Goal: Task Accomplishment & Management: Use online tool/utility

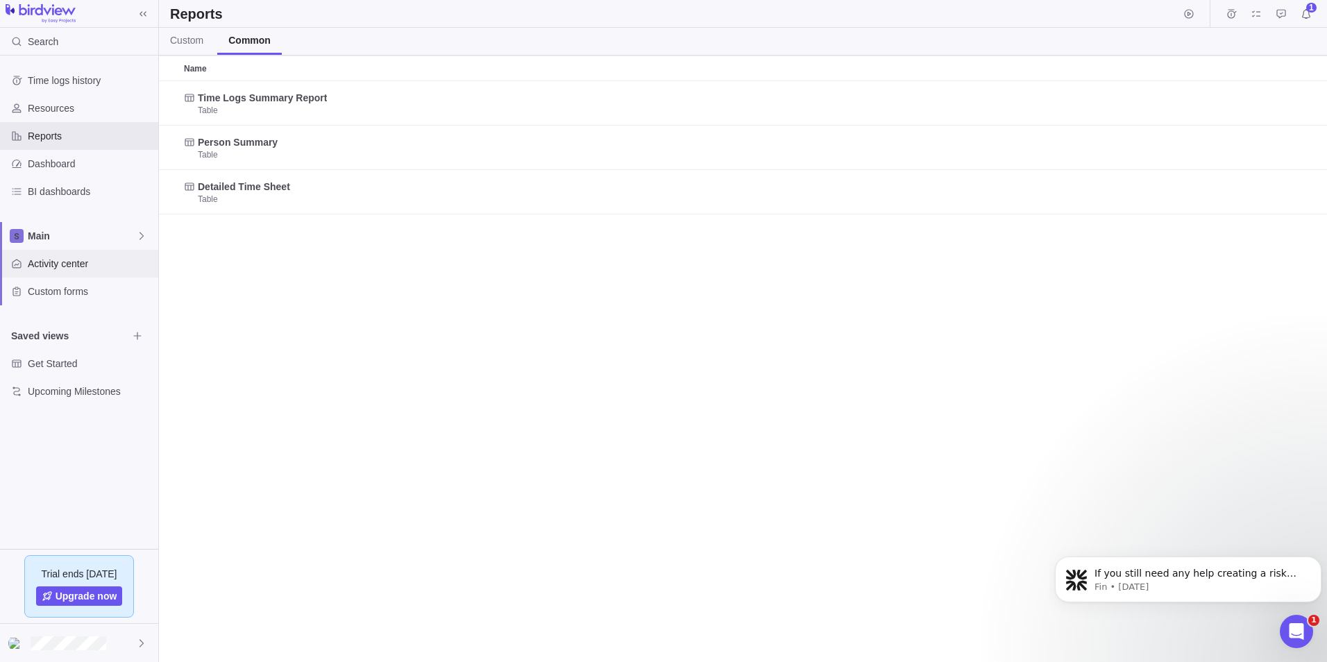
click at [71, 266] on span "Activity center" at bounding box center [90, 264] width 125 height 14
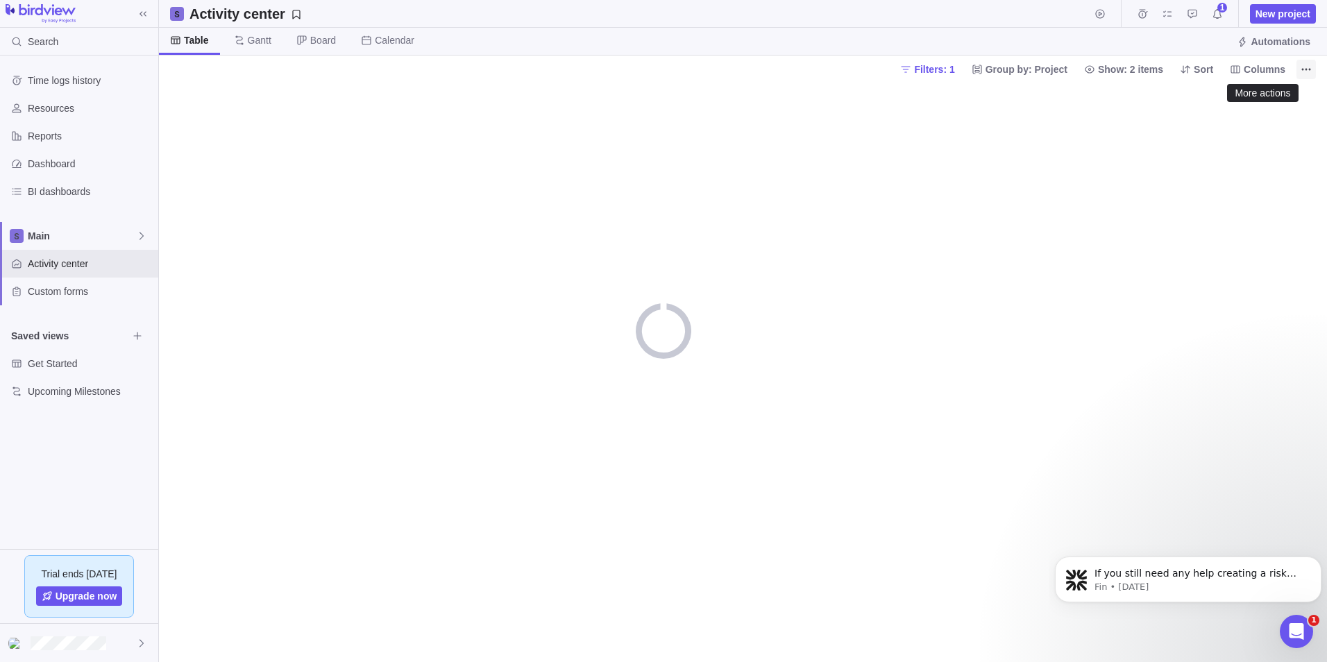
click at [1302, 71] on icon "More actions" at bounding box center [1306, 69] width 11 height 11
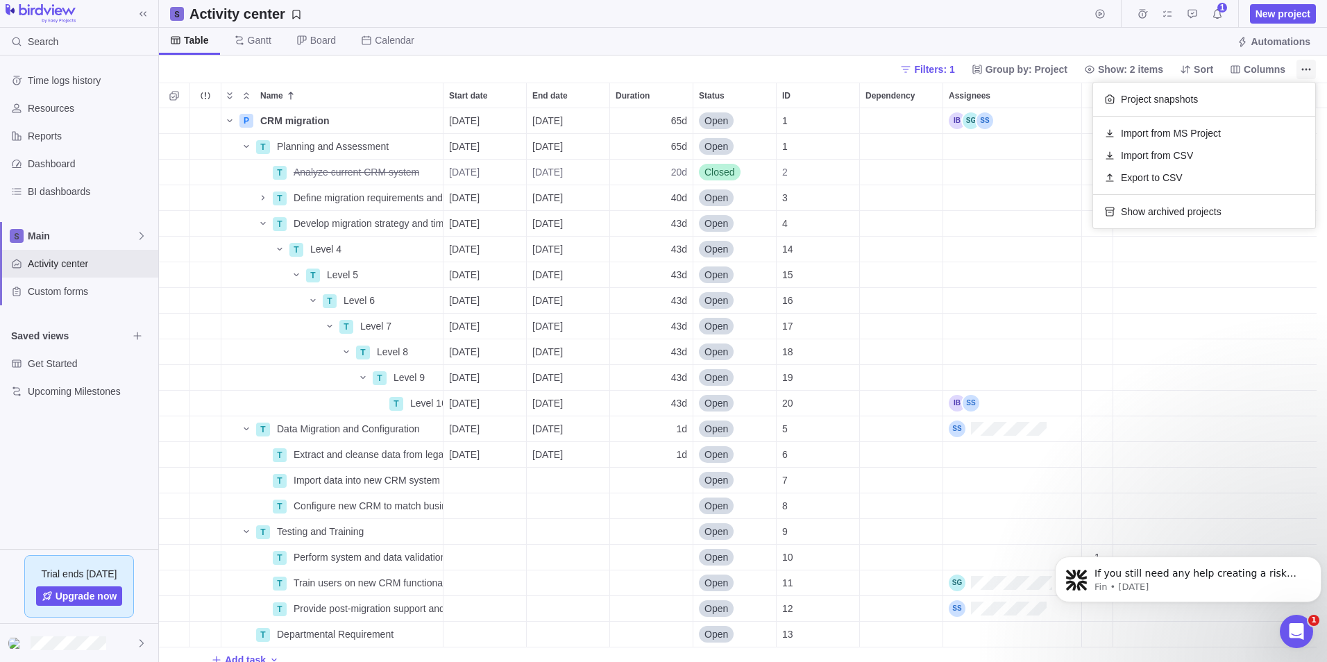
scroll to position [543, 1158]
click at [1163, 94] on span "Project snapshots" at bounding box center [1159, 99] width 77 height 14
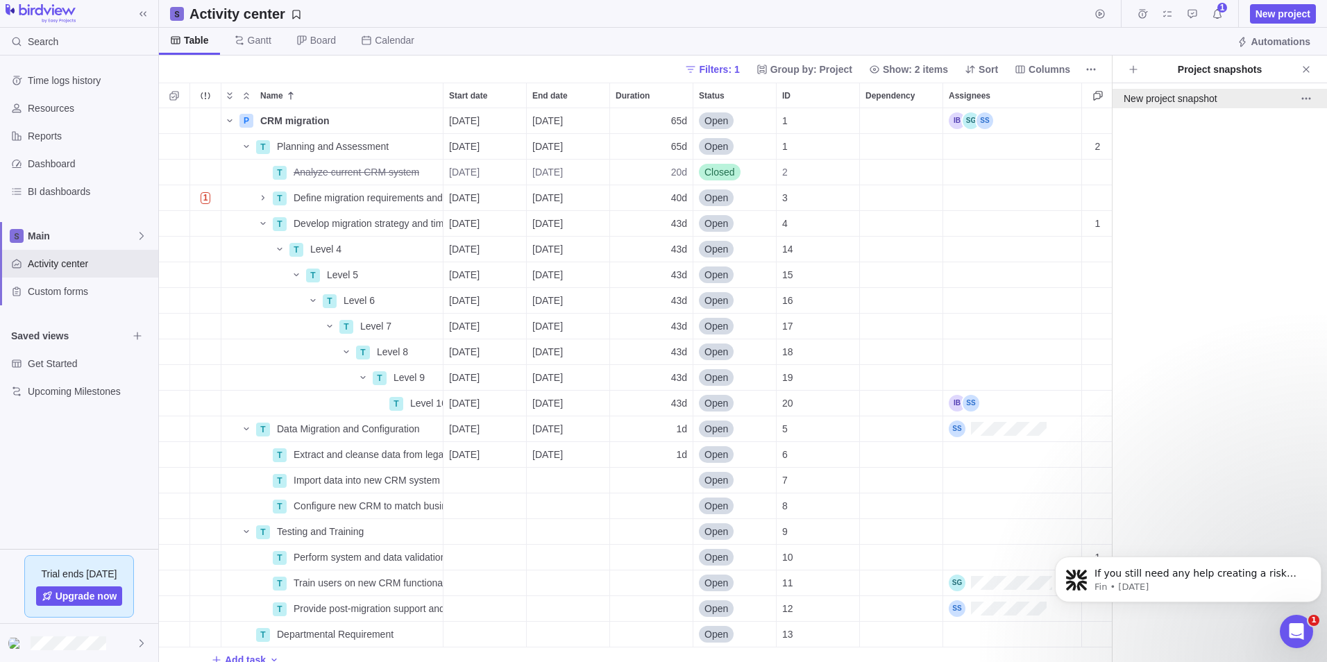
click at [1227, 96] on div "New project snapshot" at bounding box center [1204, 99] width 161 height 14
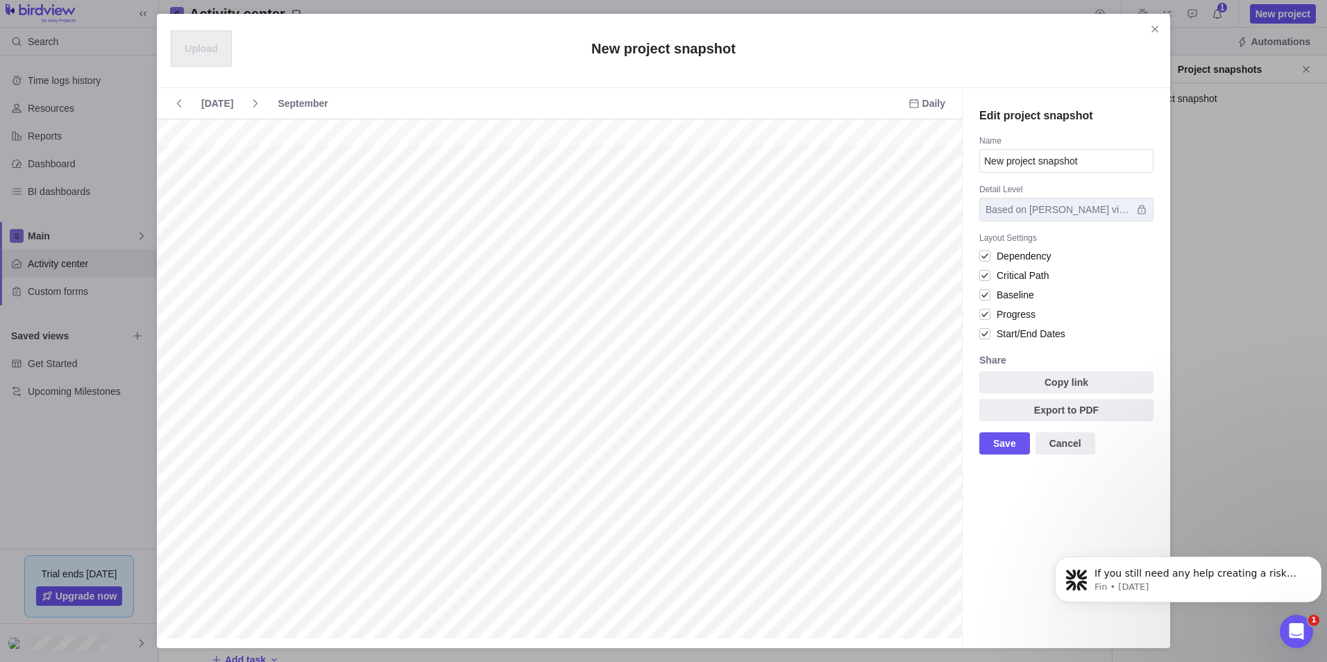
scroll to position [0, 115]
click at [1151, 26] on icon "Close" at bounding box center [1154, 29] width 11 height 11
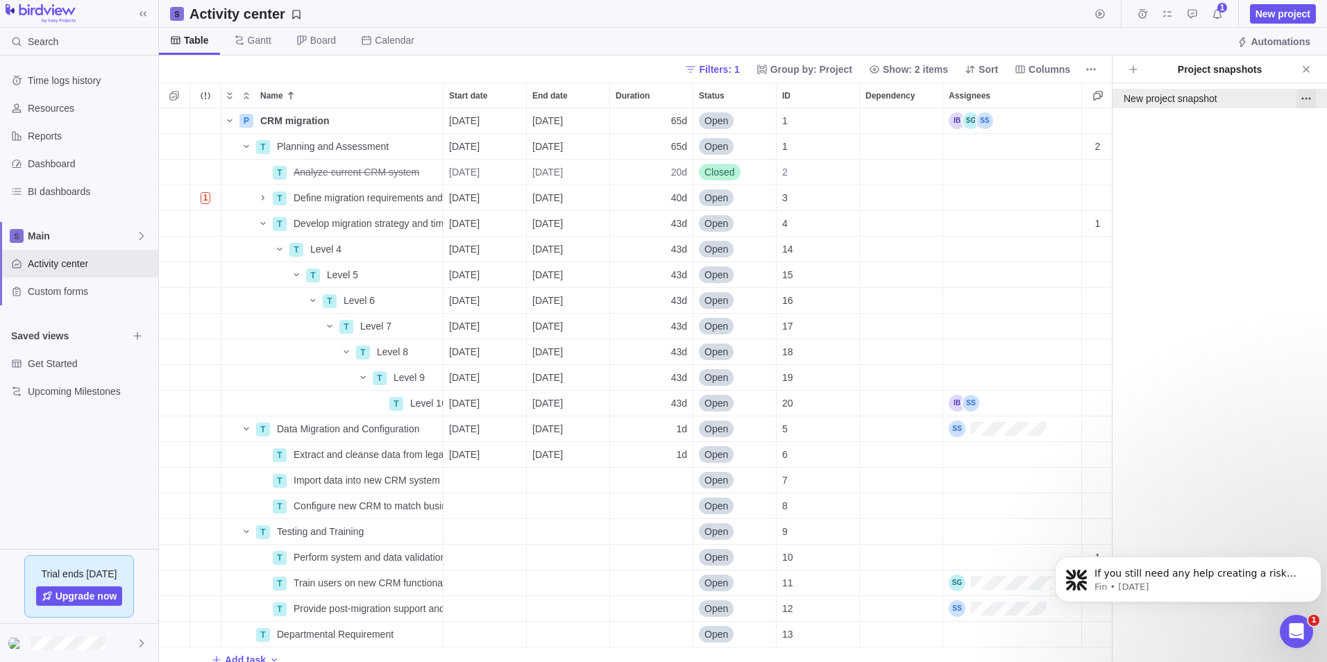
click at [1304, 96] on icon "More actions" at bounding box center [1306, 98] width 11 height 11
click at [1132, 71] on body "Search Time logs history Resources Reports Dashboard BI dashboards Main Activit…" at bounding box center [663, 331] width 1327 height 662
click at [1132, 71] on icon "Create project snapshot" at bounding box center [1133, 69] width 11 height 11
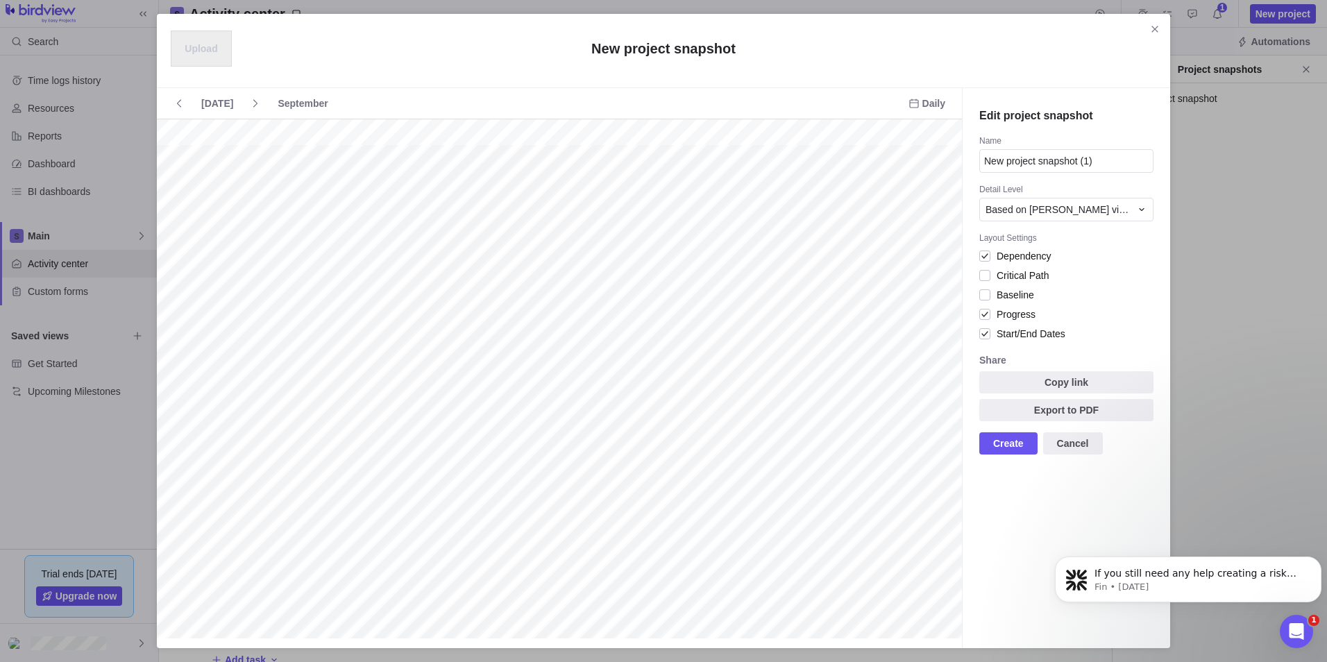
scroll to position [0, 1901]
click at [1149, 31] on icon "Close" at bounding box center [1154, 29] width 11 height 11
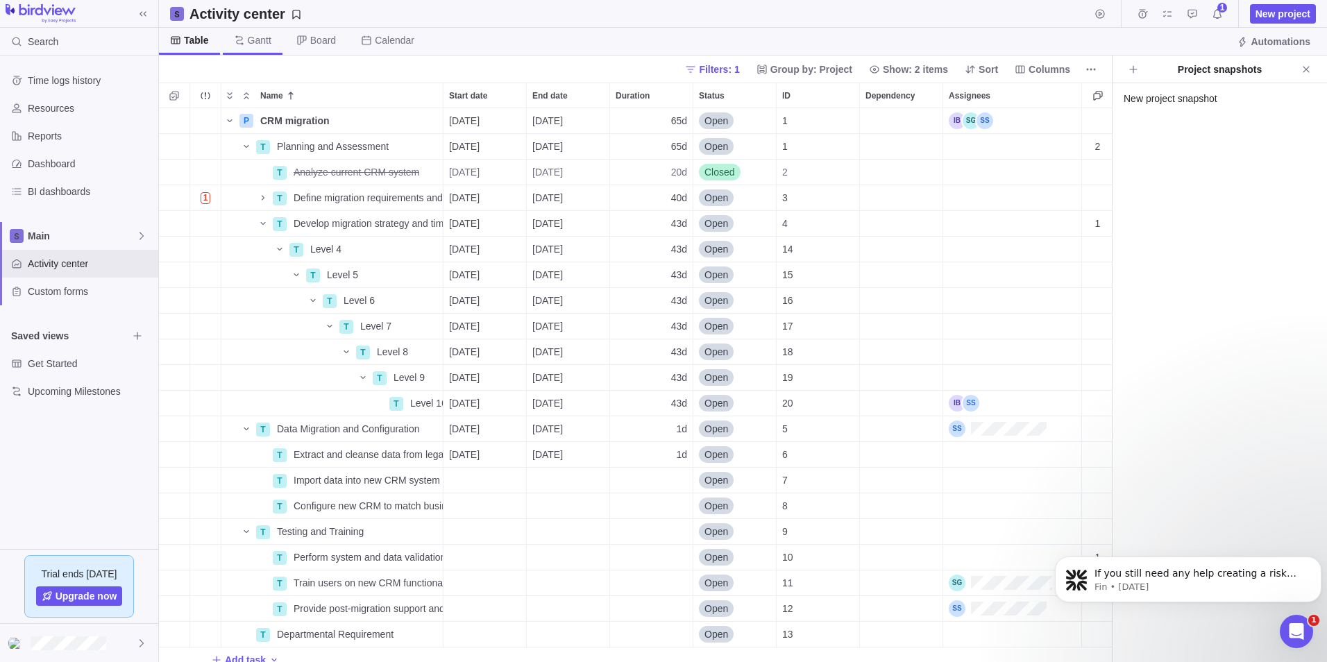
click at [258, 41] on span "Gantt" at bounding box center [260, 40] width 24 height 14
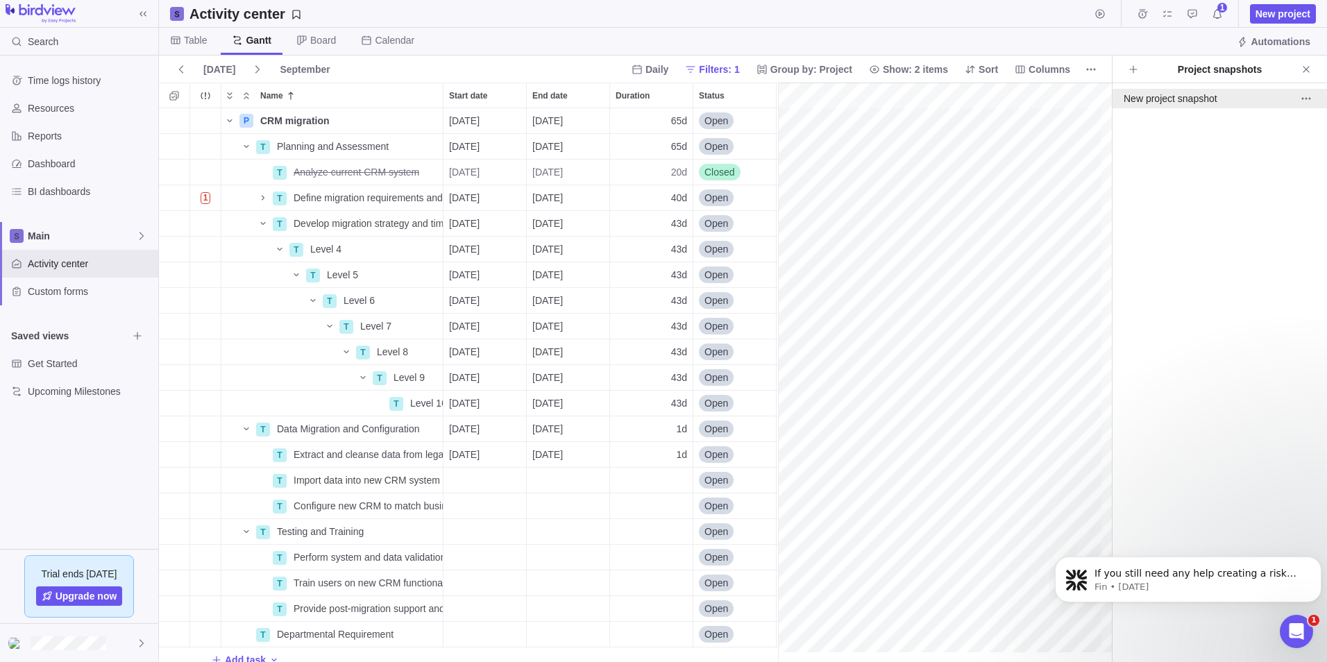
click at [1236, 99] on div "New project snapshot" at bounding box center [1204, 99] width 161 height 14
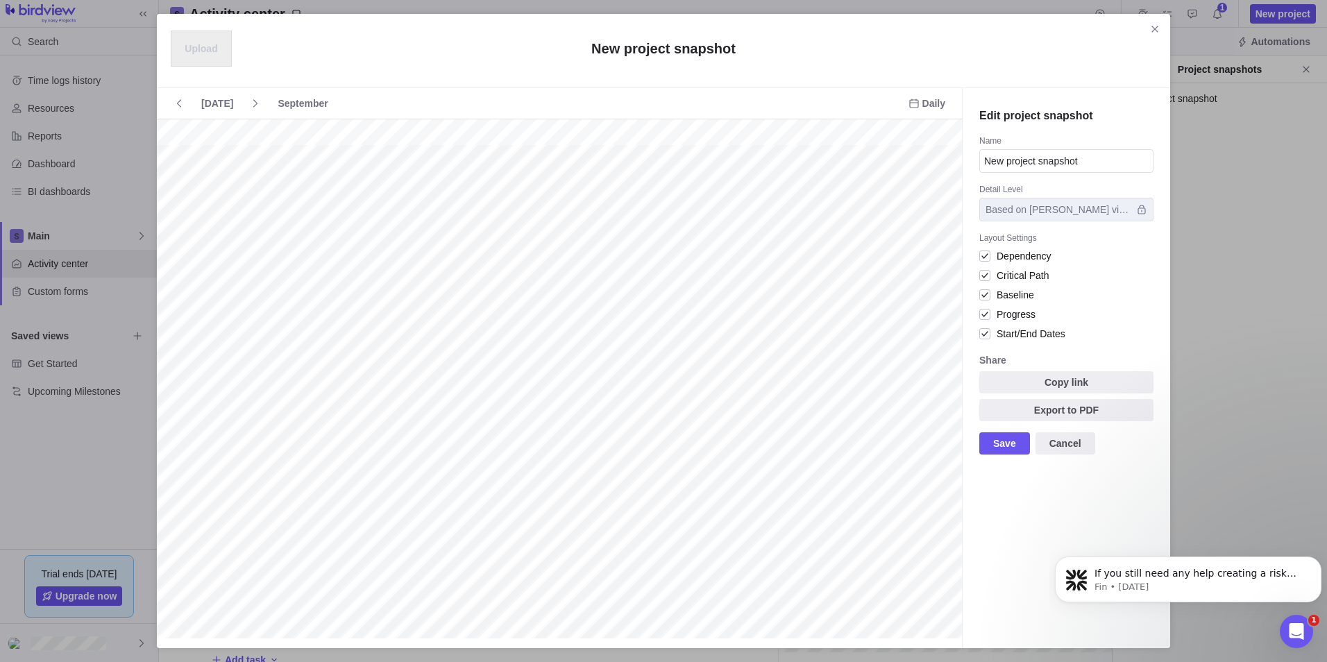
scroll to position [0, 115]
click at [1164, 29] on span "Close" at bounding box center [1154, 28] width 19 height 19
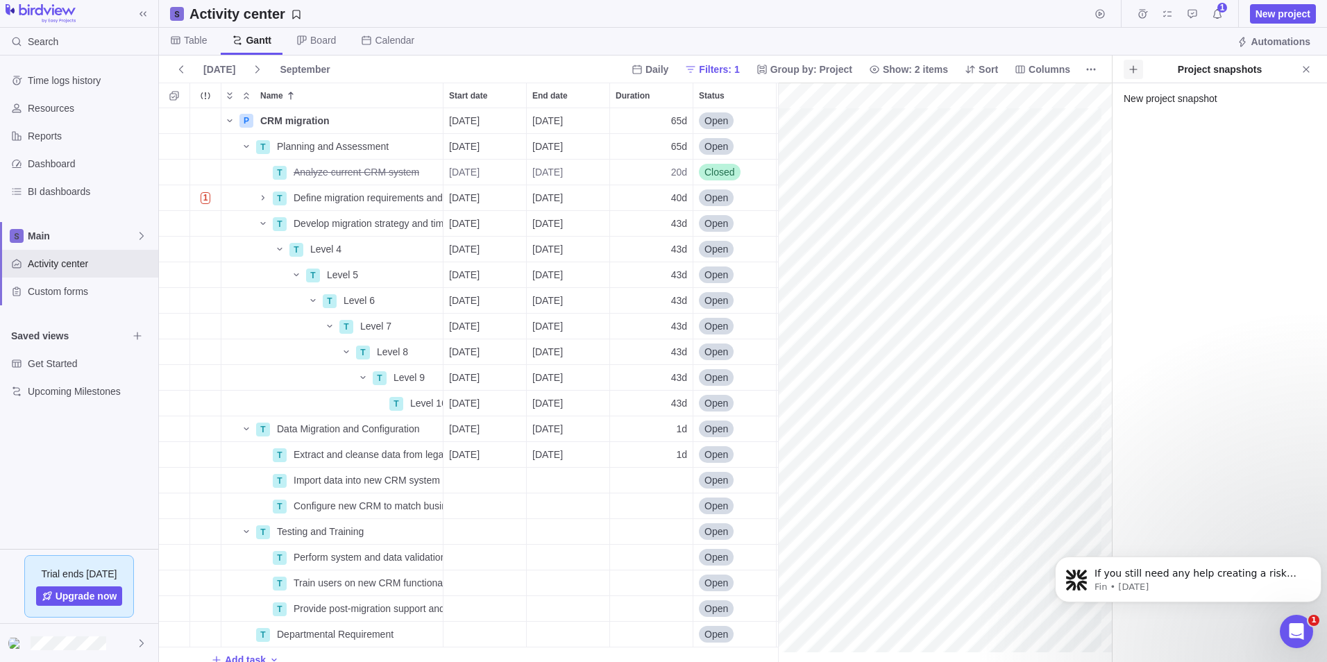
click at [1133, 69] on icon "Create project snapshot" at bounding box center [1133, 69] width 8 height 8
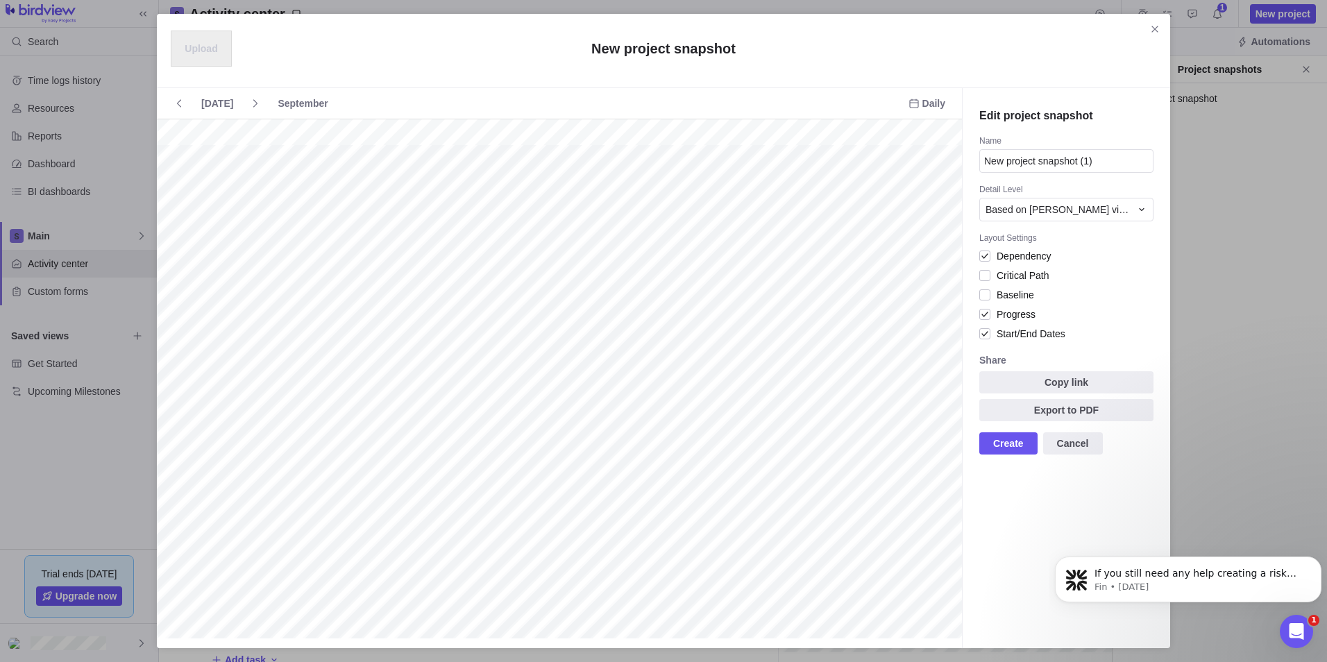
scroll to position [0, 2569]
click at [989, 297] on div at bounding box center [984, 294] width 11 height 19
click at [982, 275] on div at bounding box center [984, 275] width 11 height 19
click at [1117, 210] on div "Based on [PERSON_NAME] view" at bounding box center [1058, 210] width 145 height 14
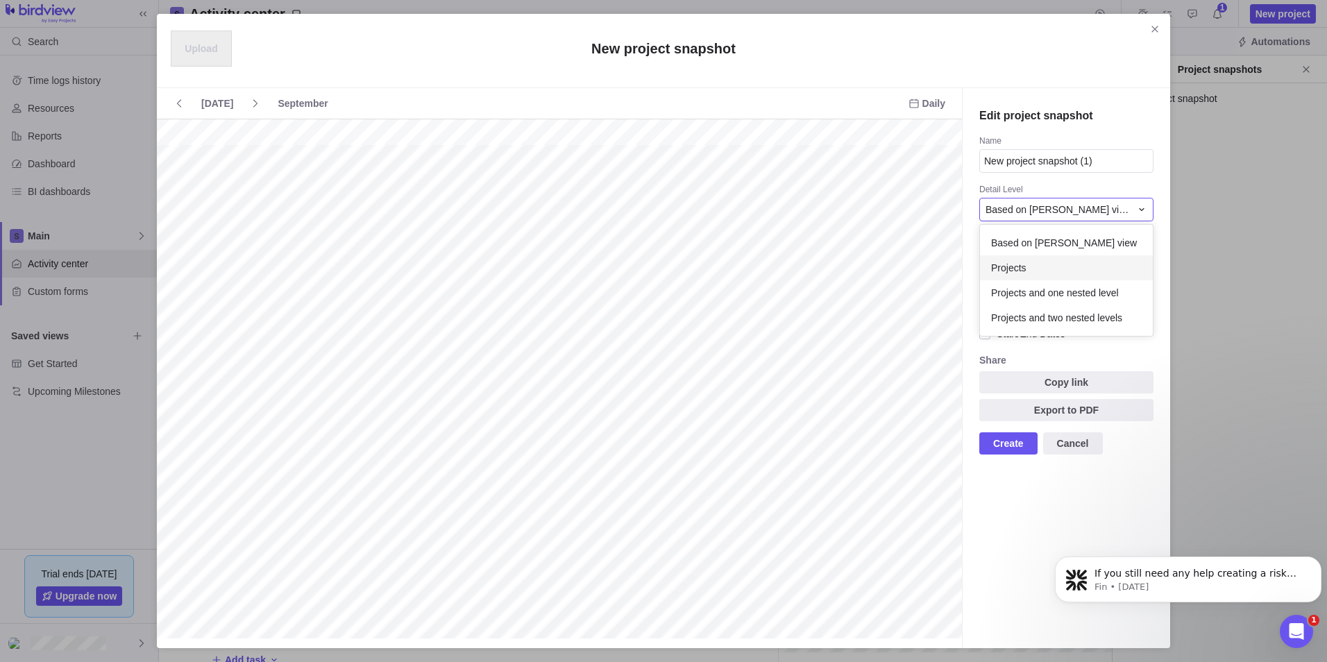
click at [1063, 203] on span "Based on [PERSON_NAME] view" at bounding box center [1058, 210] width 145 height 14
click at [983, 273] on div at bounding box center [984, 275] width 11 height 19
click at [985, 296] on div at bounding box center [984, 294] width 11 height 19
click at [1059, 409] on span "Export to PDF" at bounding box center [1066, 410] width 174 height 22
click at [1154, 29] on icon "Close" at bounding box center [1154, 29] width 11 height 11
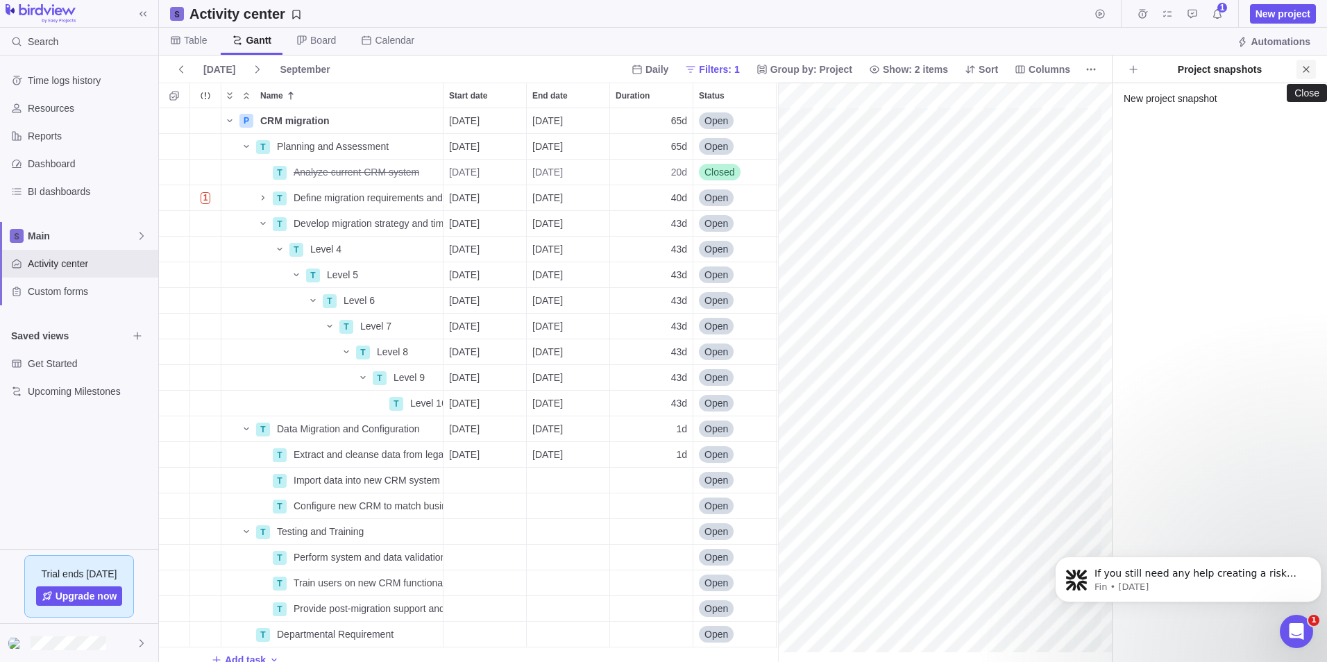
click at [1308, 66] on icon "Close" at bounding box center [1306, 69] width 11 height 11
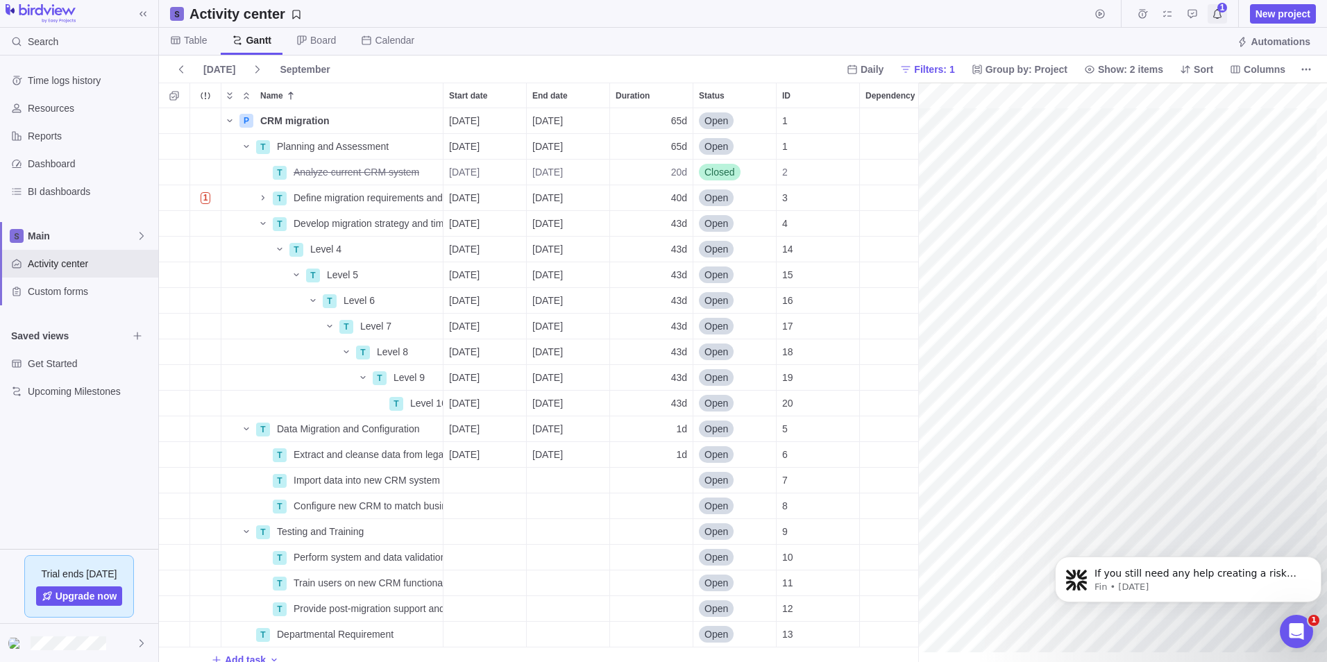
click at [1227, 8] on span "Notifications" at bounding box center [1217, 13] width 19 height 19
click at [1228, 8] on div "Search Time logs history Resources Reports Dashboard BI dashboards Main Activit…" at bounding box center [663, 331] width 1327 height 662
